Goal: Navigation & Orientation: Find specific page/section

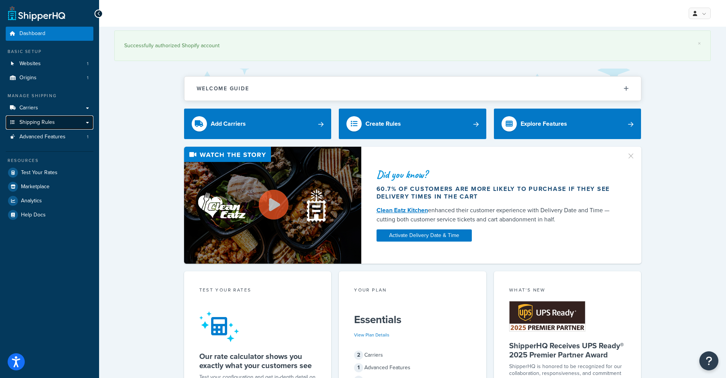
click at [46, 122] on span "Shipping Rules" at bounding box center [36, 122] width 35 height 6
